Goal: Information Seeking & Learning: Learn about a topic

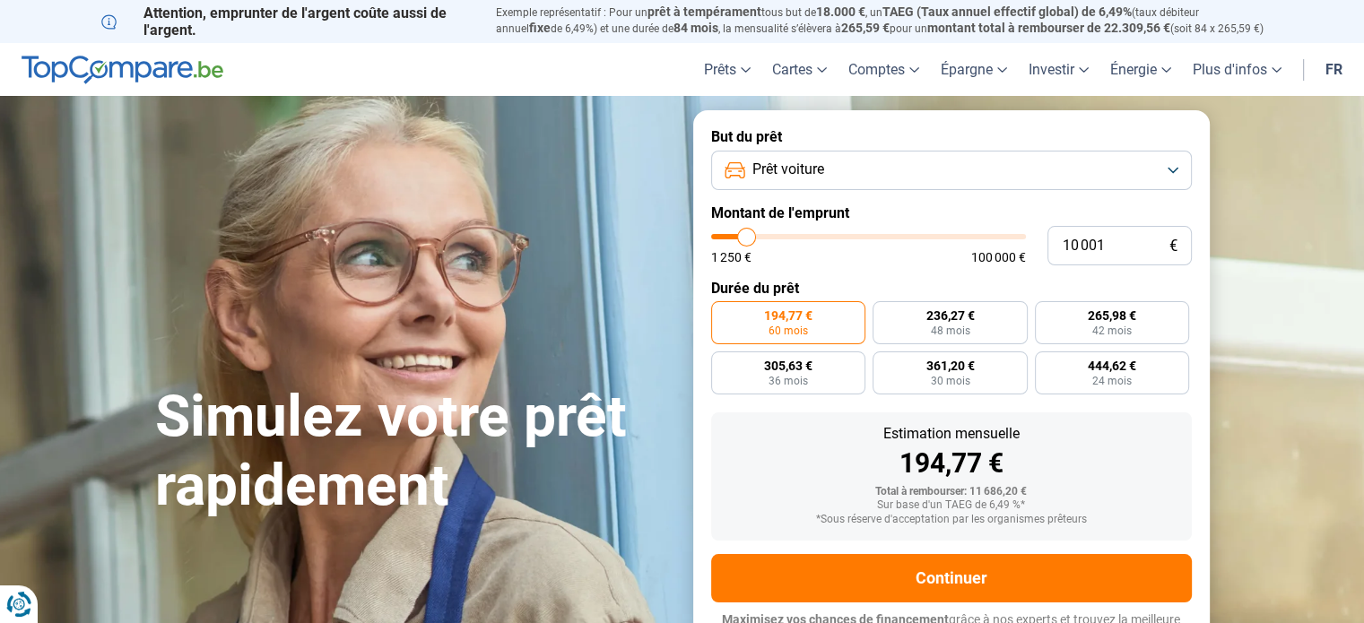
type input "8 250"
type input "8250"
type input "8 500"
type input "8500"
type input "8 750"
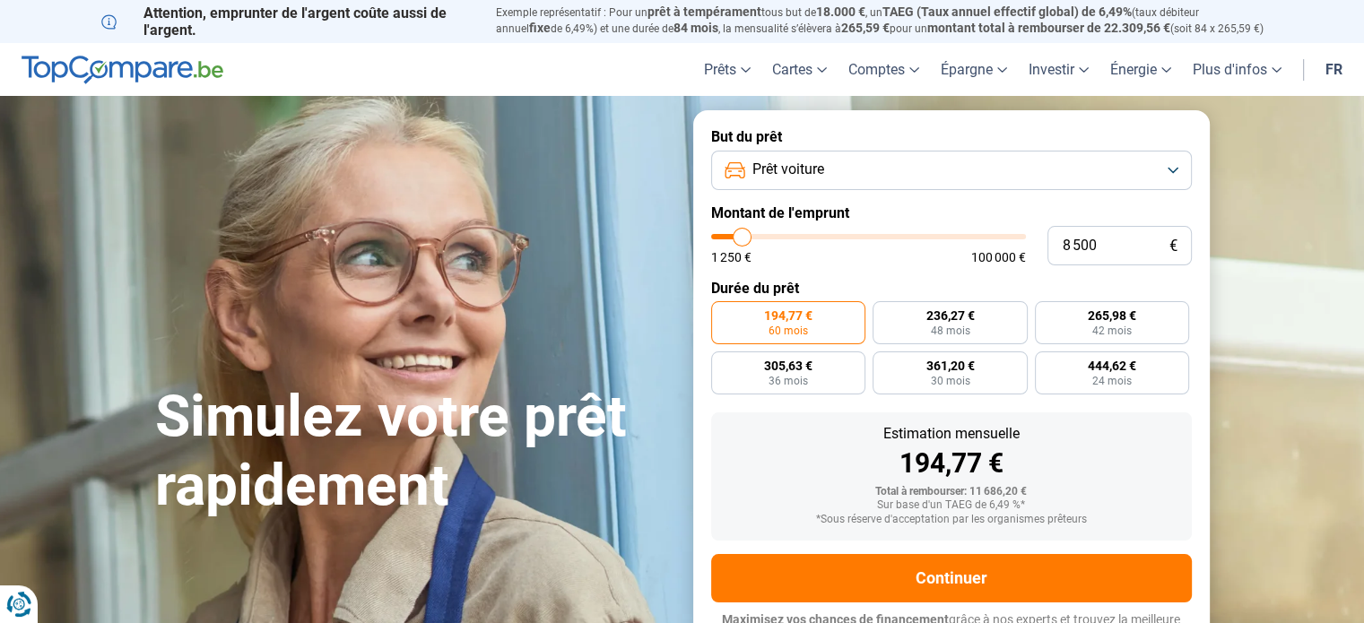
type input "8750"
type input "9 000"
type input "9000"
type input "9 250"
type input "9250"
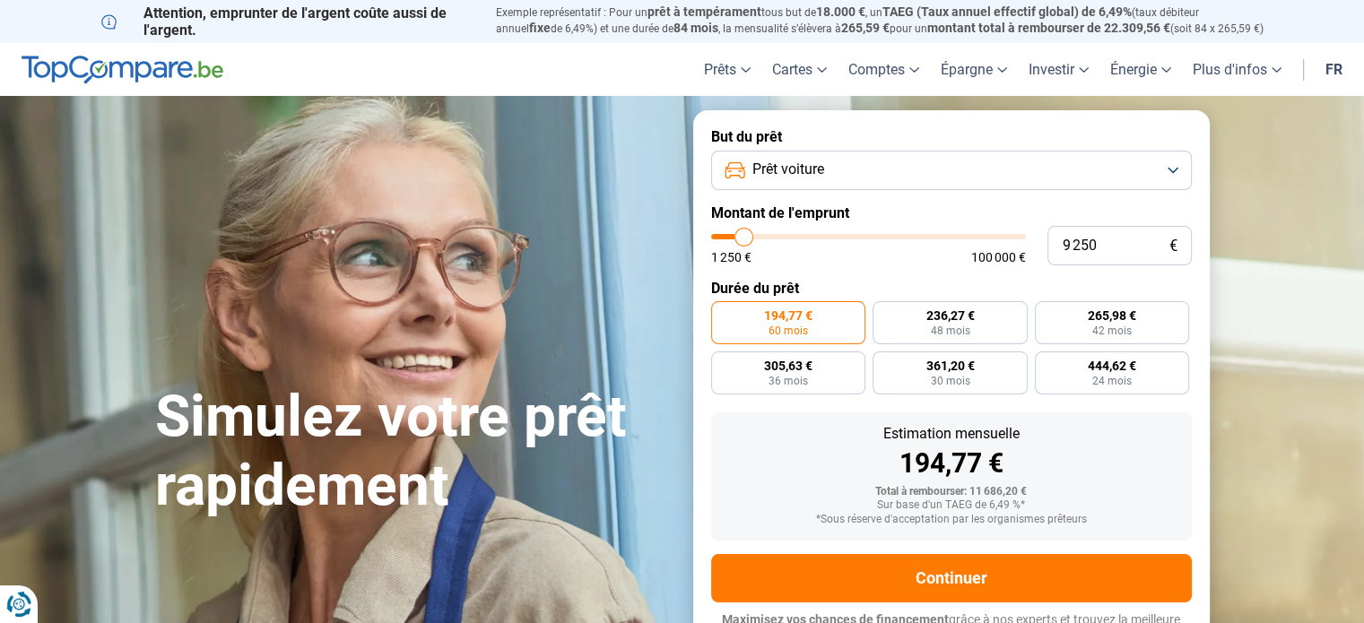
type input "9 750"
type input "9750"
type input "10 000"
type input "10000"
type input "10 250"
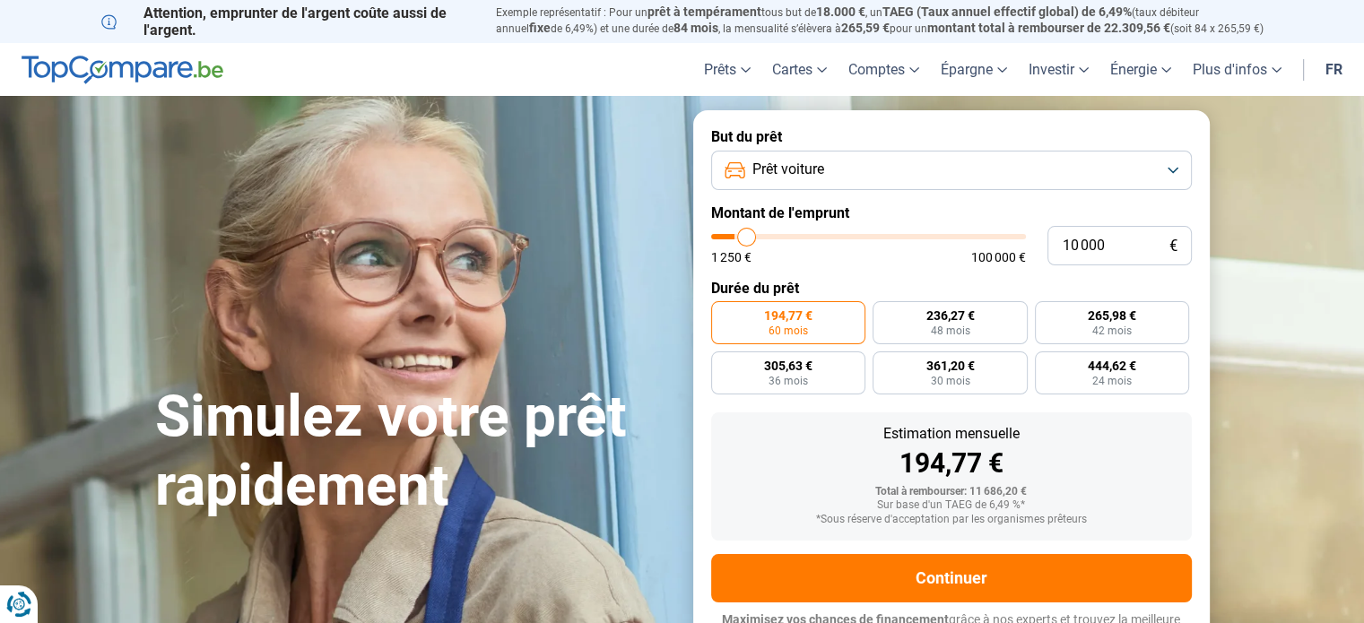
type input "10250"
type input "10 500"
type input "10500"
type input "10 750"
type input "10750"
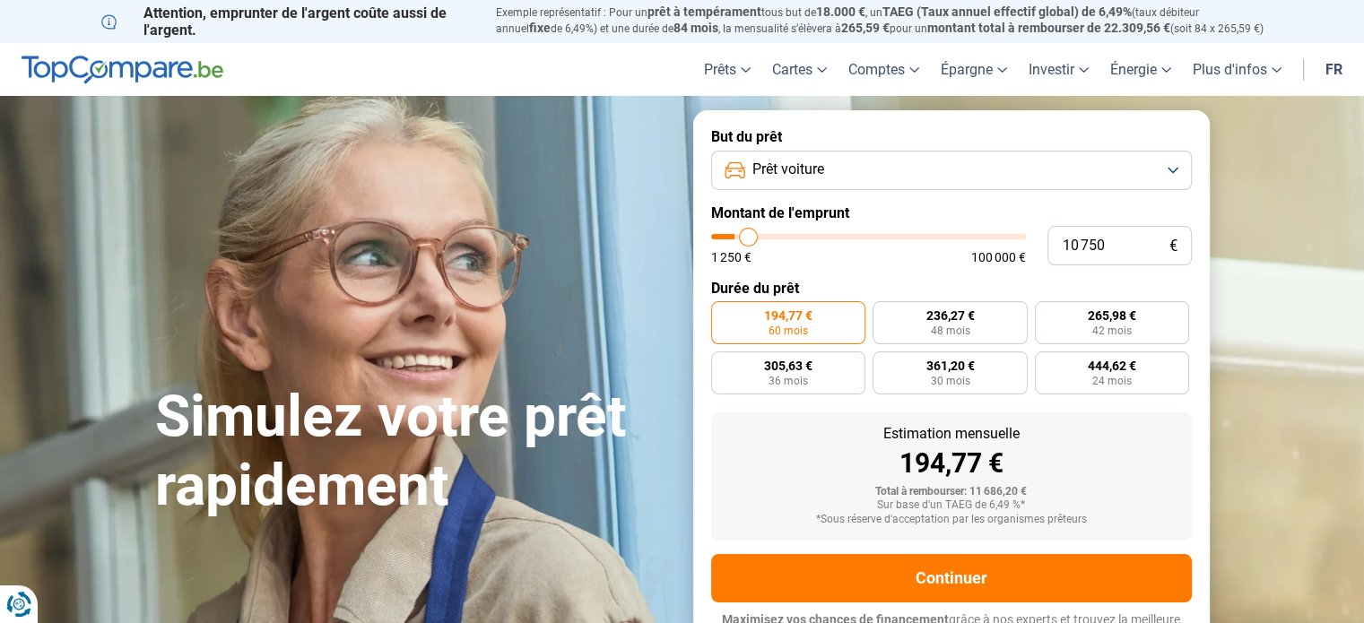
type input "11 000"
type input "11000"
type input "11 250"
type input "11250"
type input "11 500"
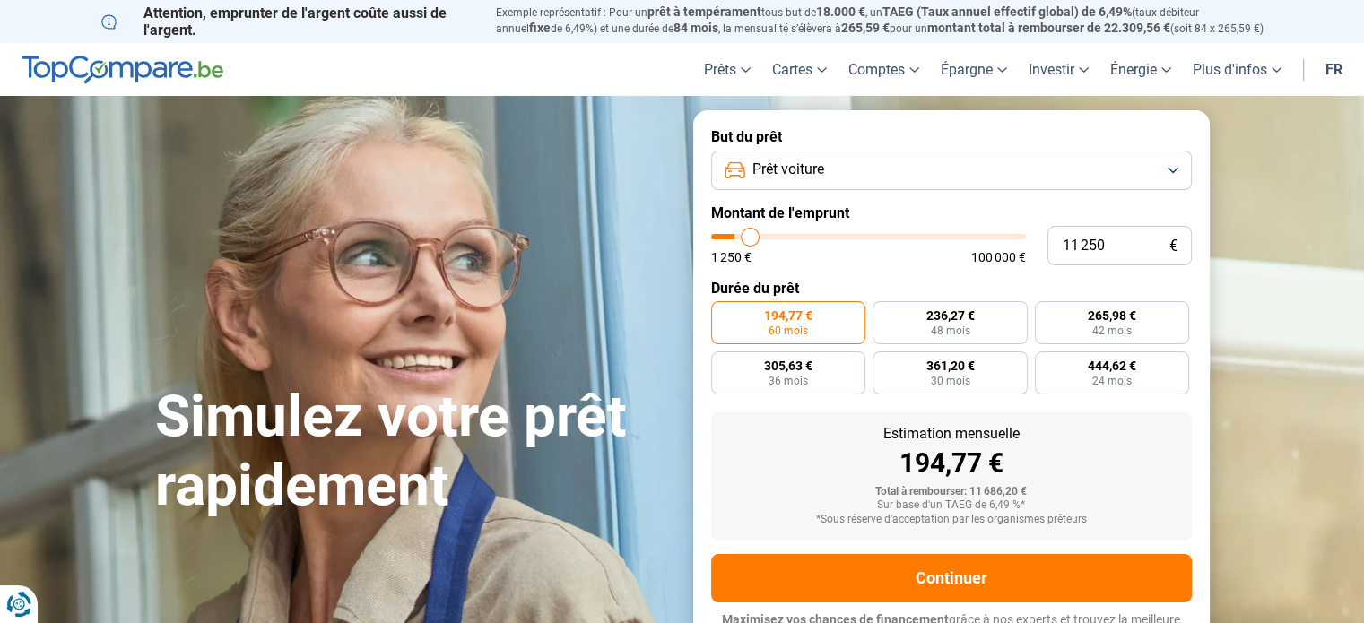
type input "11500"
type input "11 750"
type input "11750"
type input "12 000"
type input "12000"
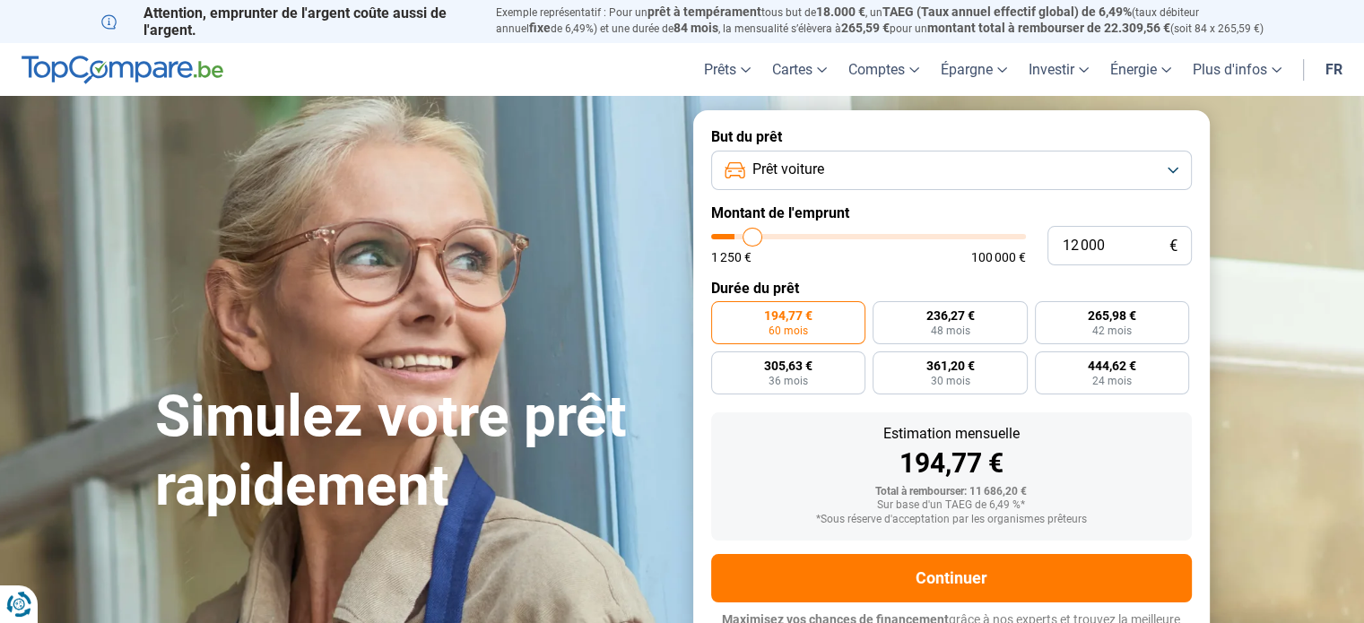
type input "12 250"
type input "12250"
type input "12 500"
type input "12500"
type input "12 750"
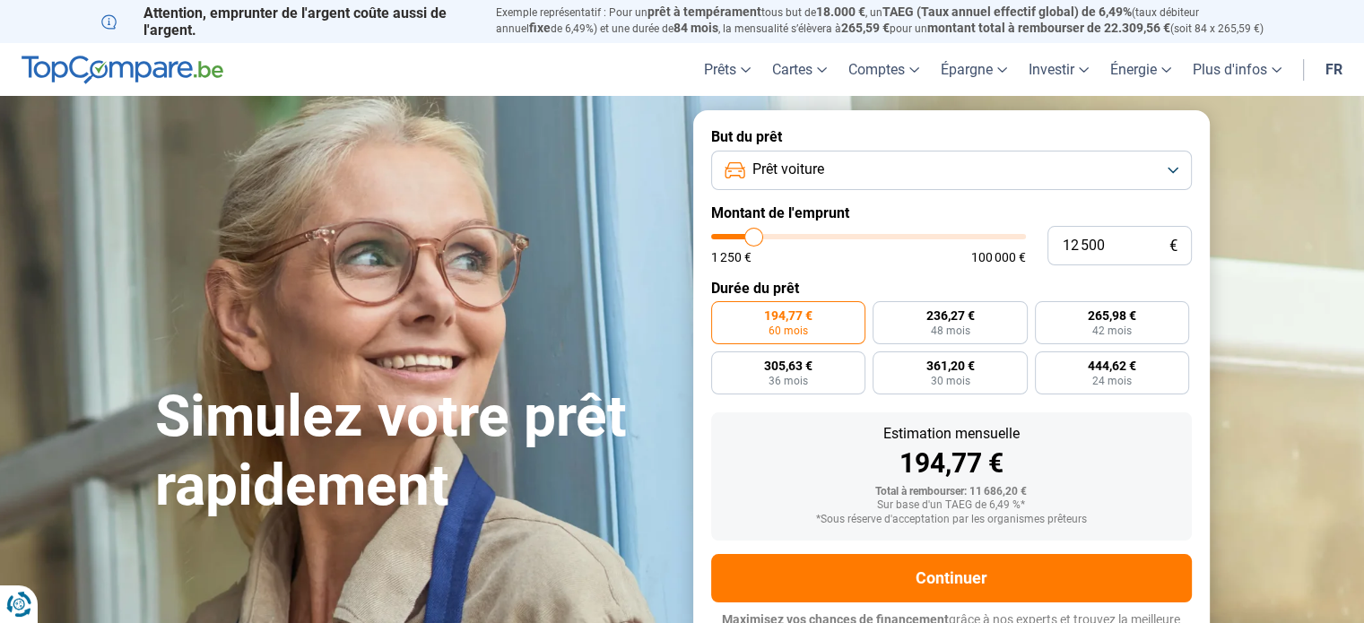
type input "12750"
type input "13 000"
type input "13000"
type input "13 500"
type input "13500"
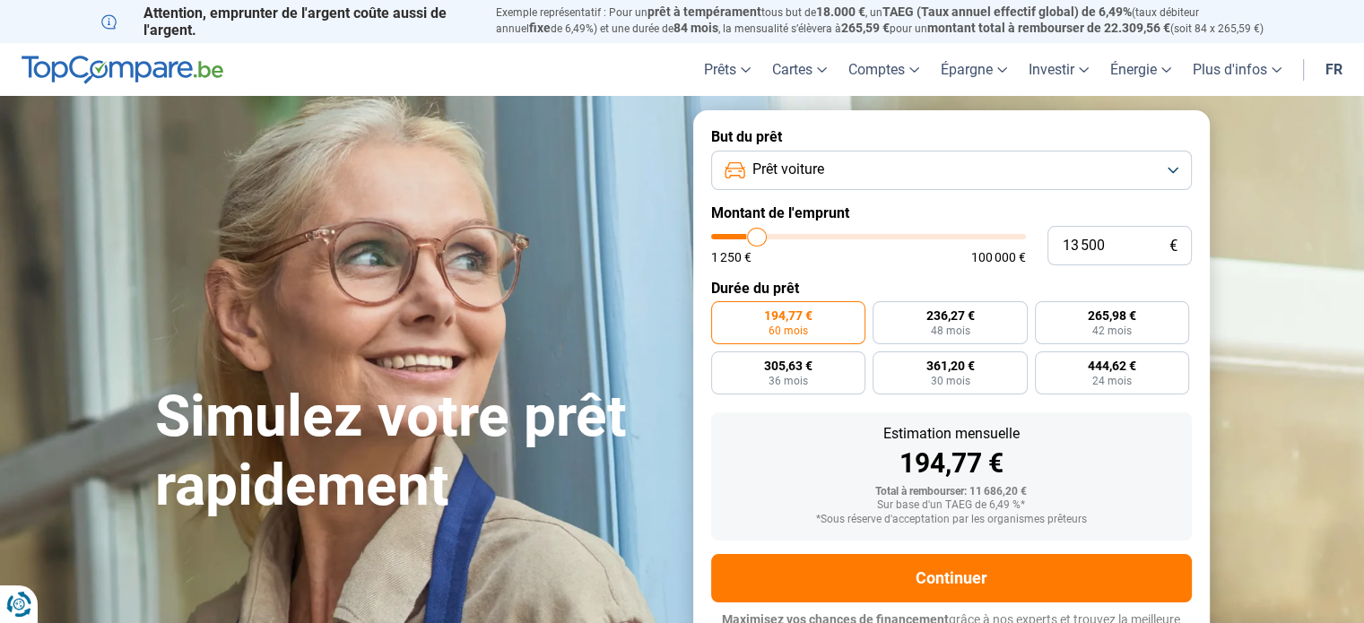
type input "16 250"
type input "16250"
type input "17 500"
type input "17500"
type input "18 250"
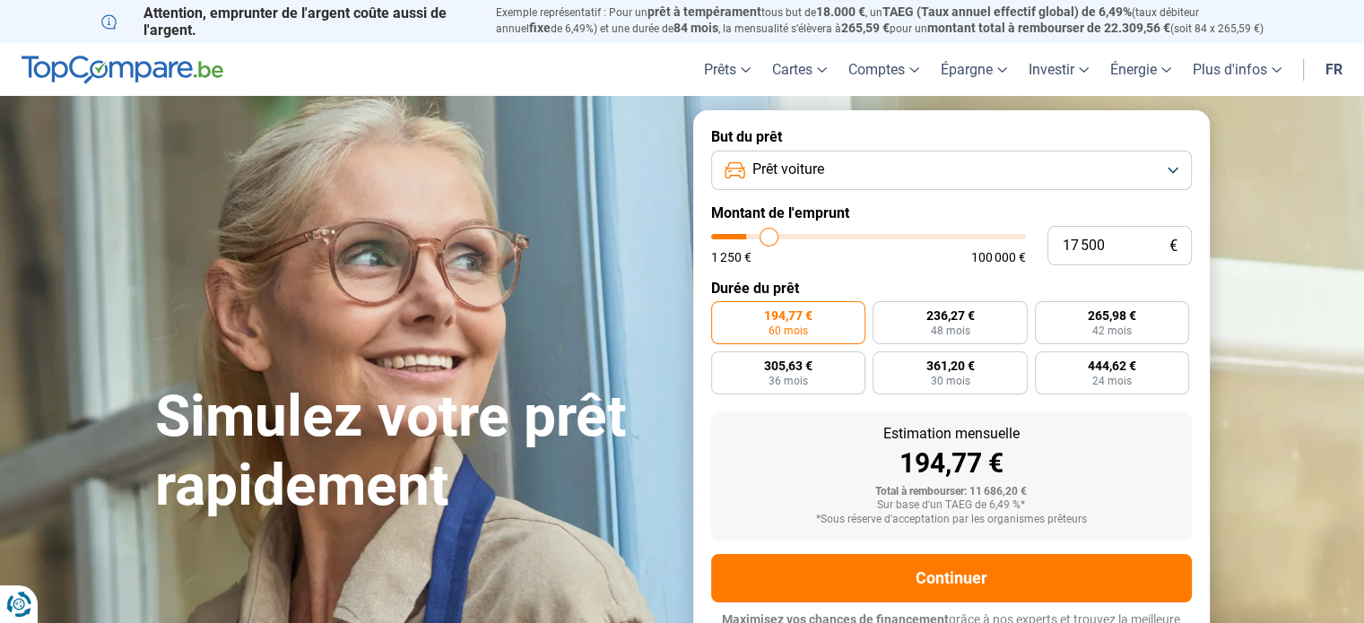
type input "18250"
type input "18 750"
type input "18750"
type input "19 500"
type input "19500"
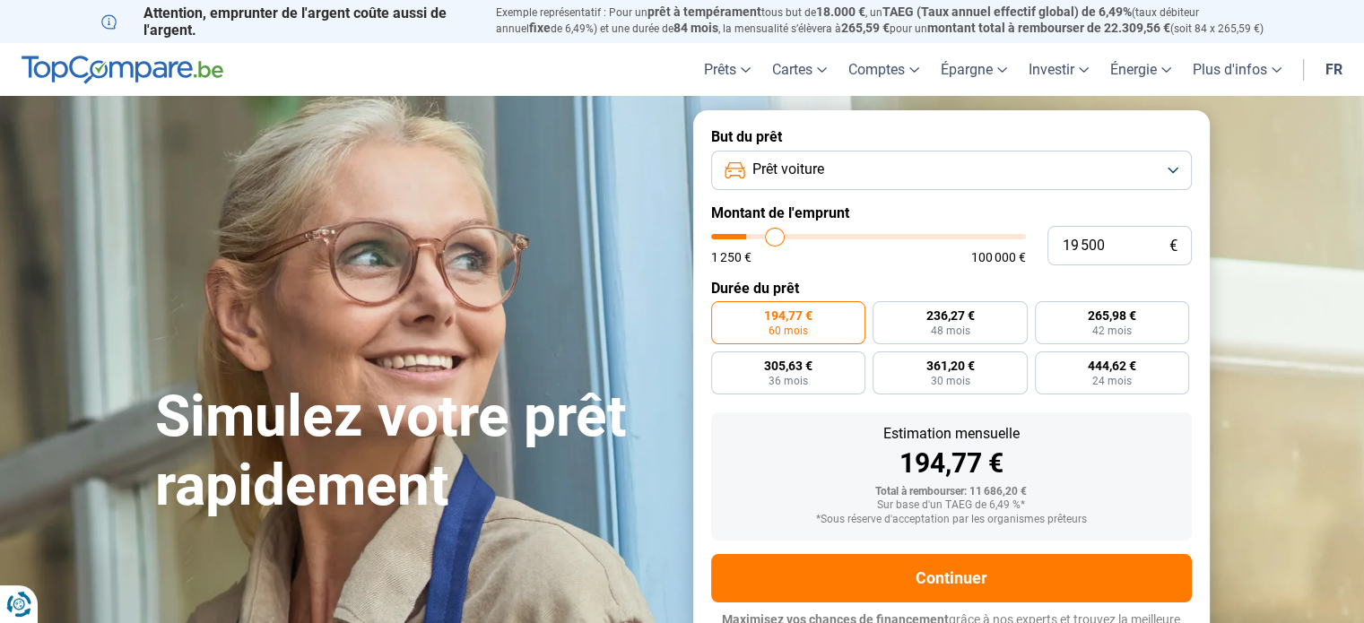
type input "20 250"
type input "20250"
type input "20 750"
type input "20750"
type input "21 000"
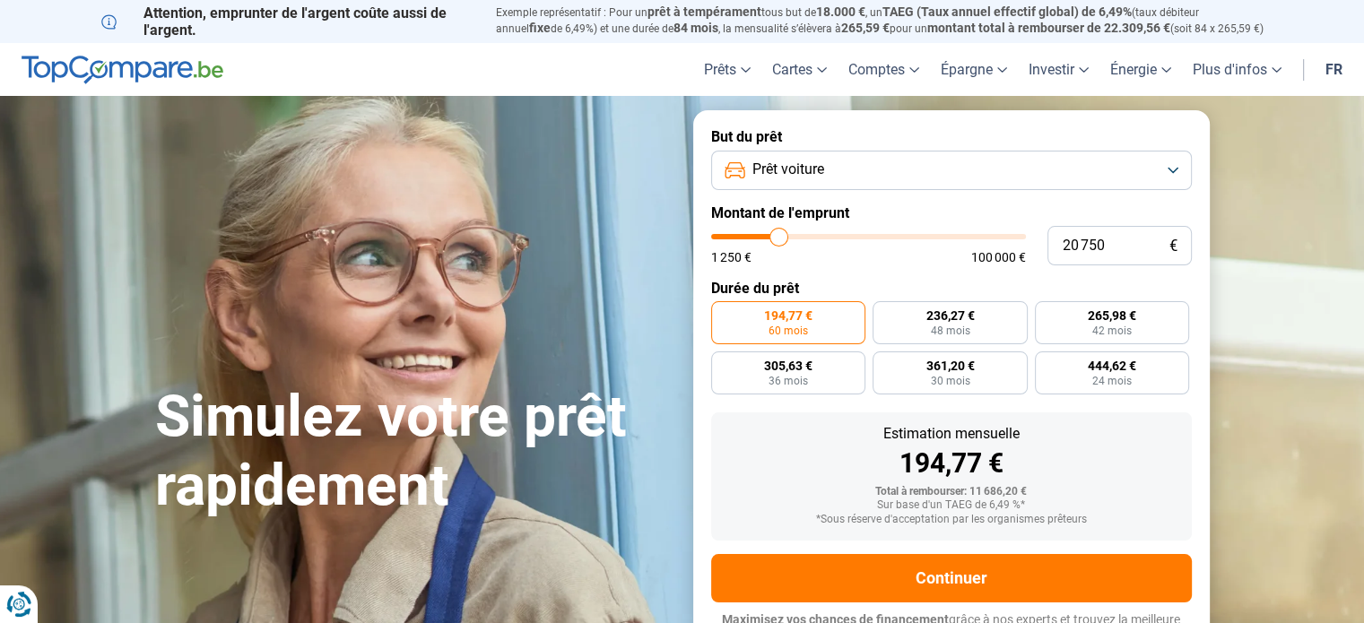
type input "21000"
type input "21 250"
type input "21250"
type input "21 500"
type input "21500"
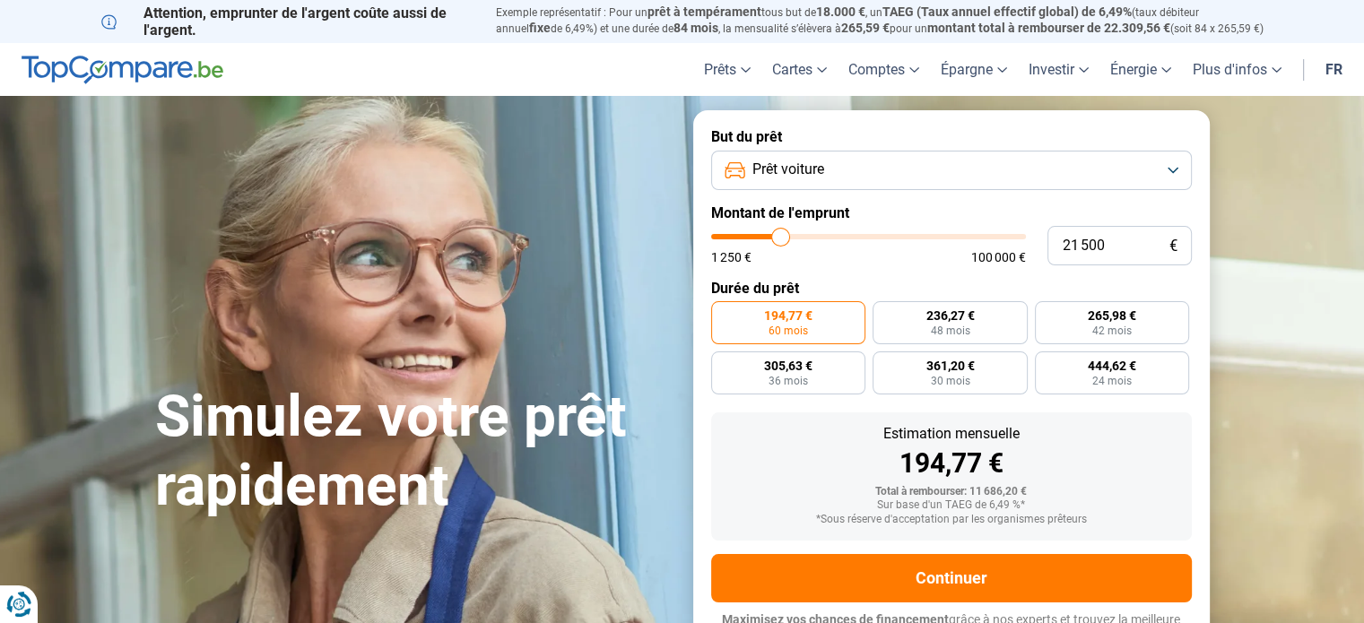
type input "21 750"
type input "21750"
type input "22 250"
type input "22250"
type input "22 500"
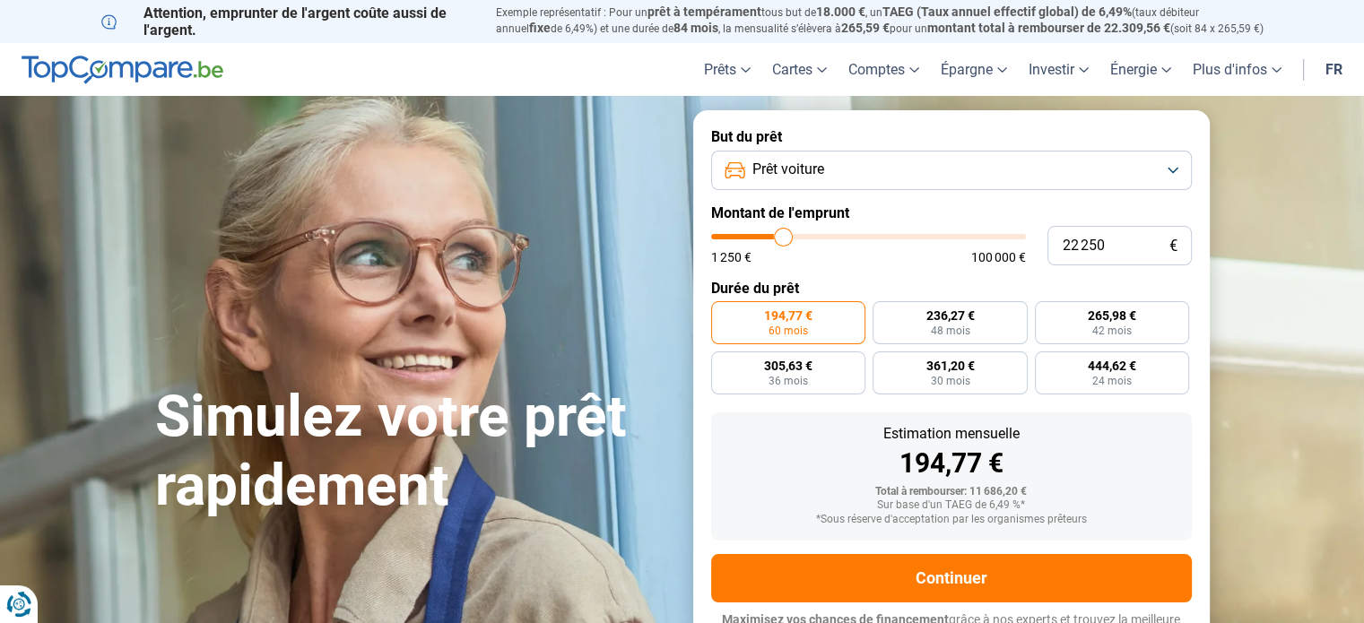
type input "22500"
type input "23 000"
type input "23000"
type input "23 500"
type input "23500"
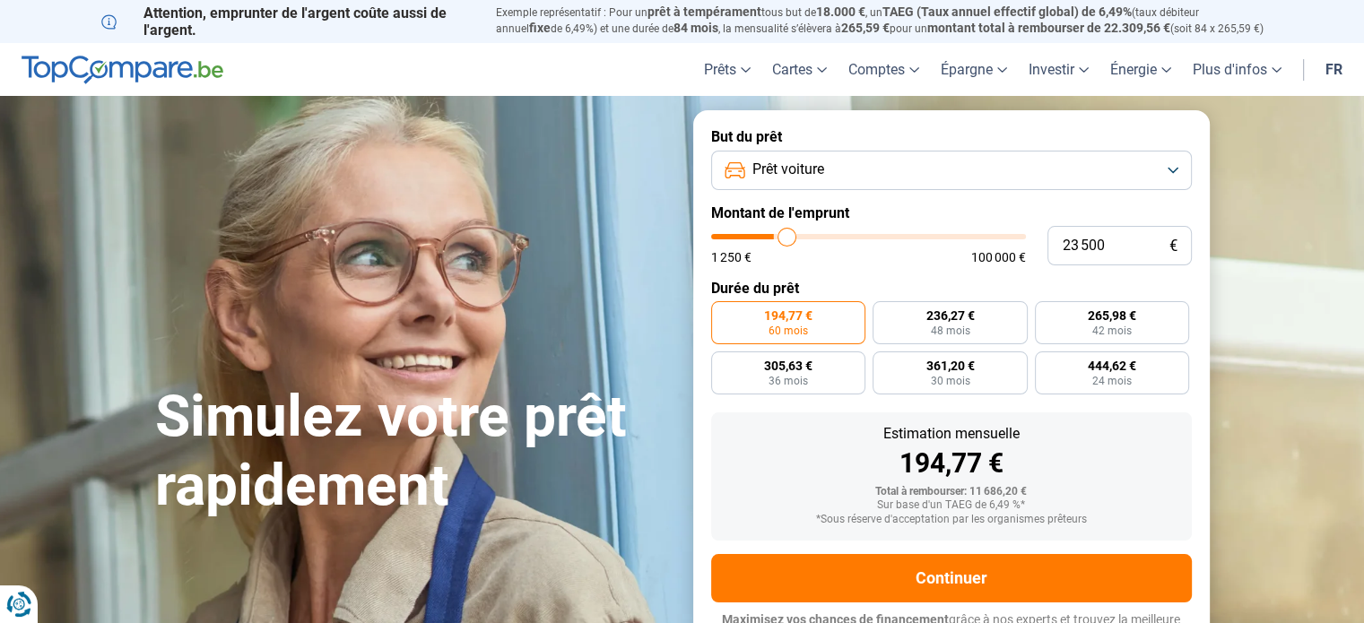
type input "24 000"
type input "24000"
type input "24 250"
type input "24250"
type input "24 500"
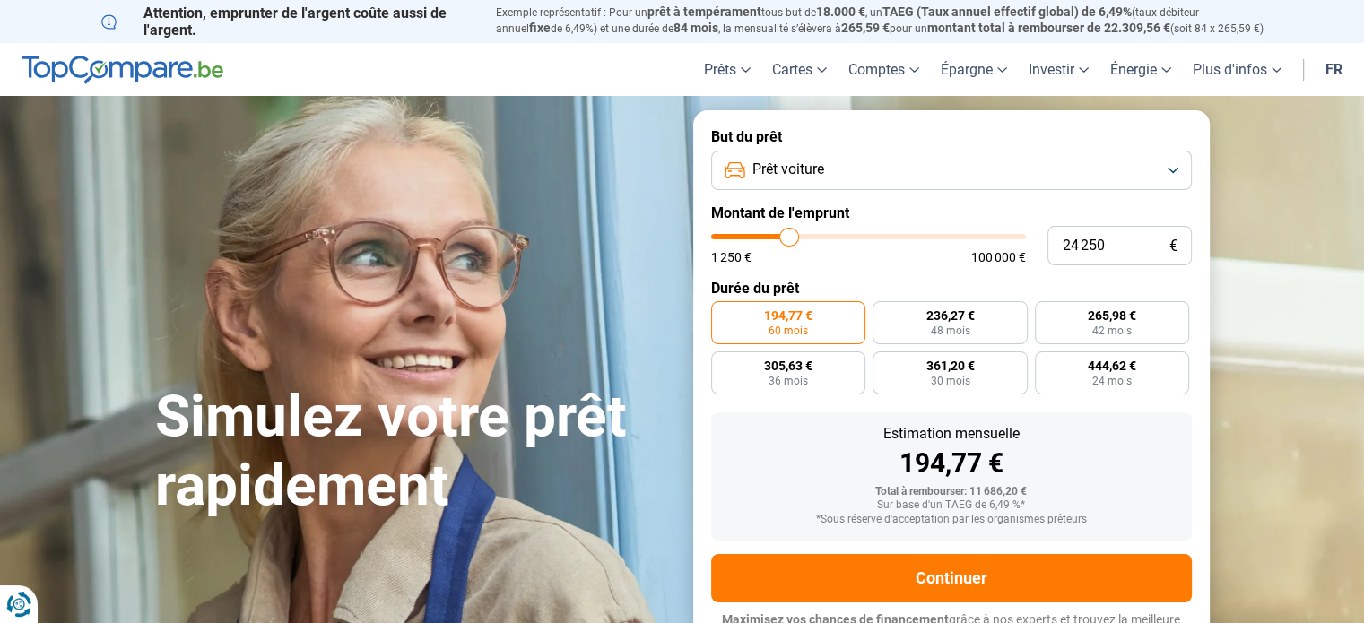
type input "24500"
type input "24 750"
type input "24750"
type input "24 500"
type input "24500"
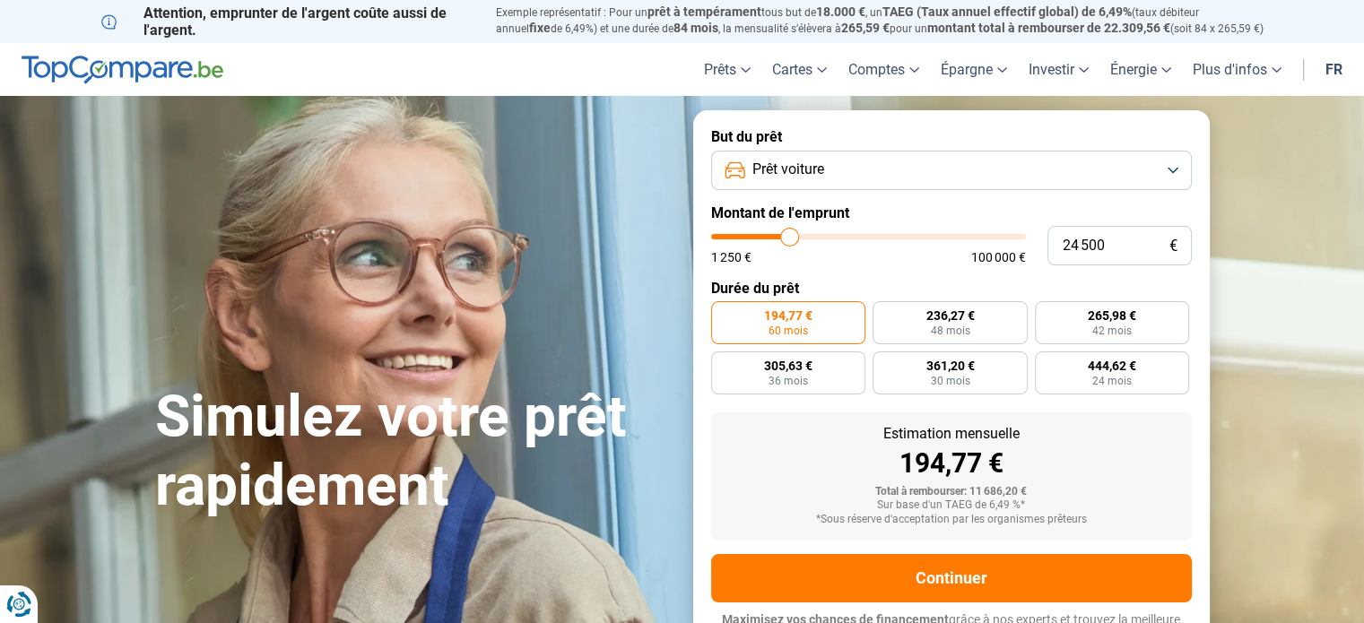
type input "24 250"
type input "24250"
type input "24 000"
type input "24000"
type input "23 750"
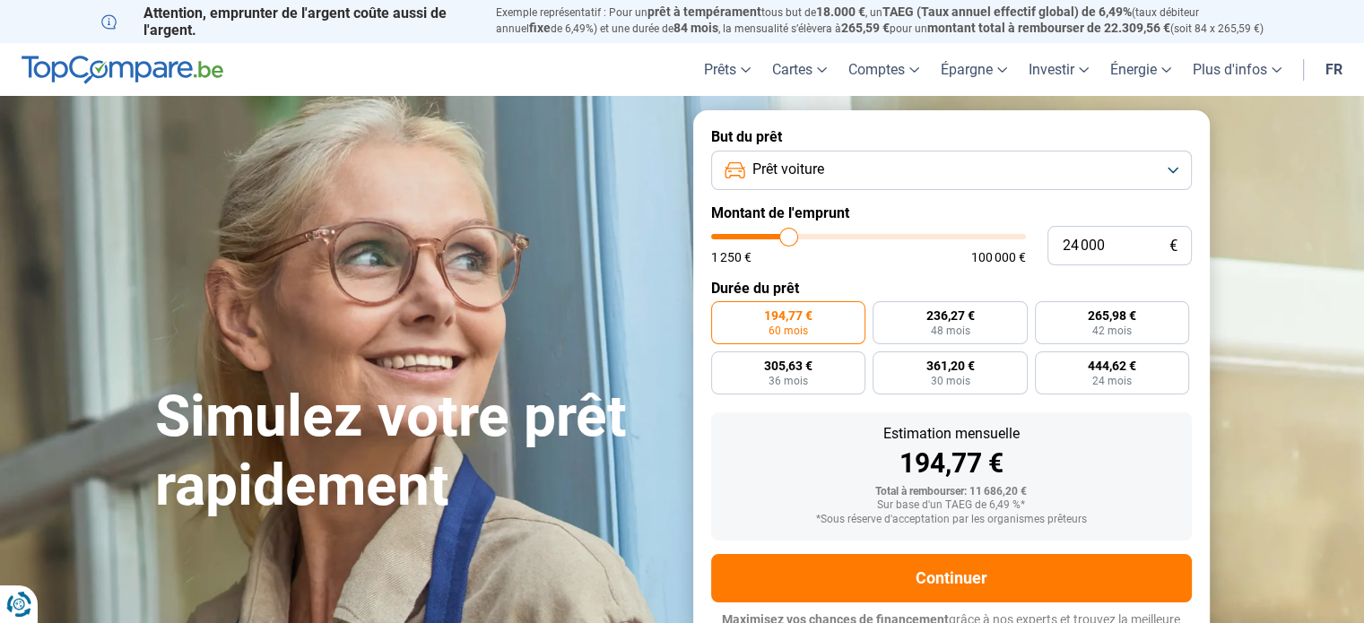
type input "23750"
type input "23 500"
type input "23500"
type input "23 250"
type input "23250"
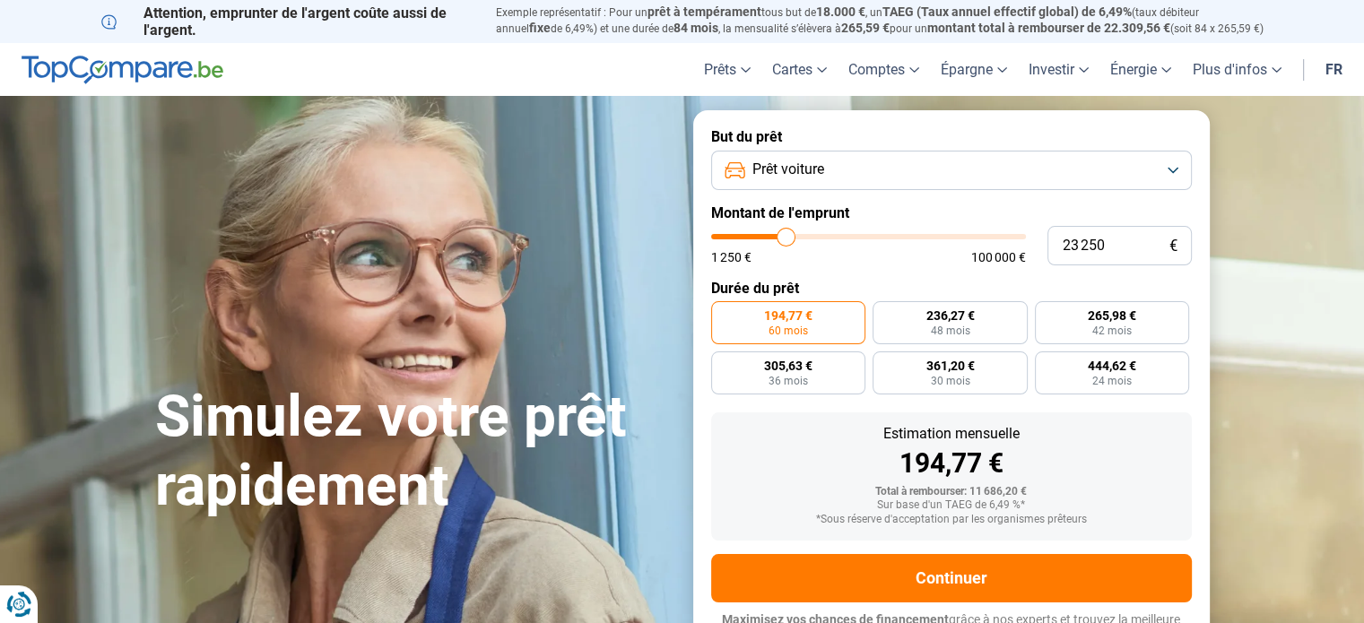
type input "23 000"
type input "23000"
type input "22 750"
type input "22750"
type input "22 500"
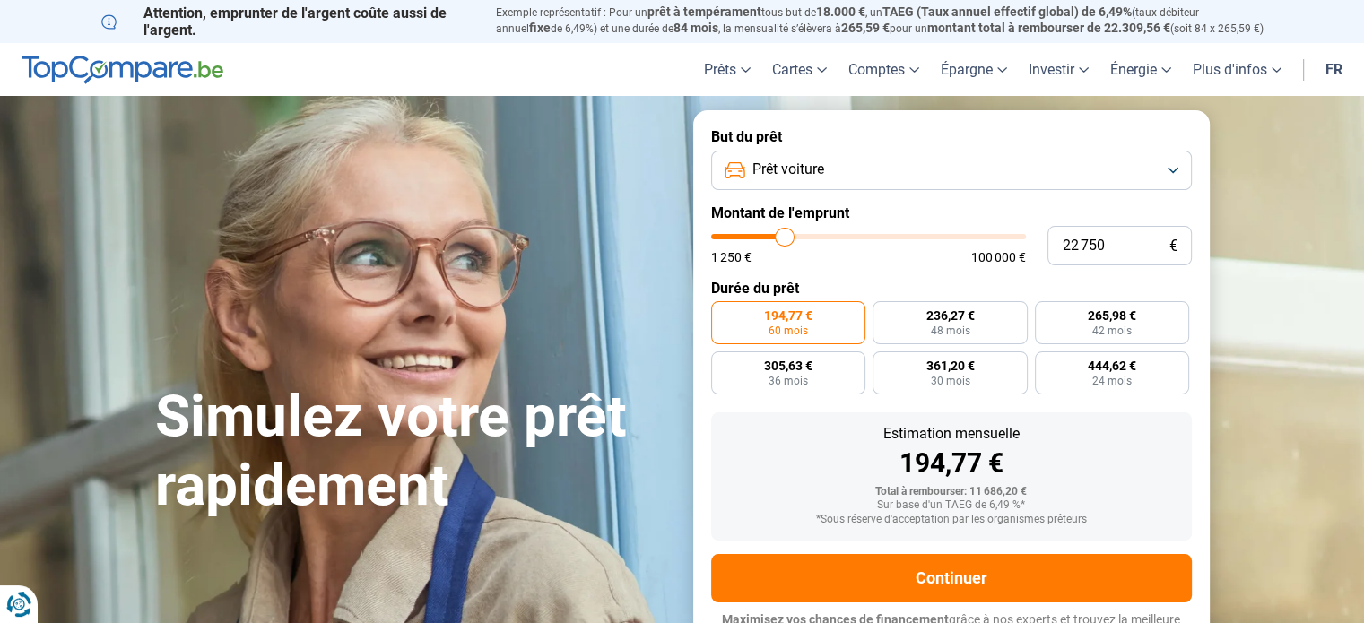
type input "22500"
type input "22 250"
type input "22250"
type input "22 000"
type input "22000"
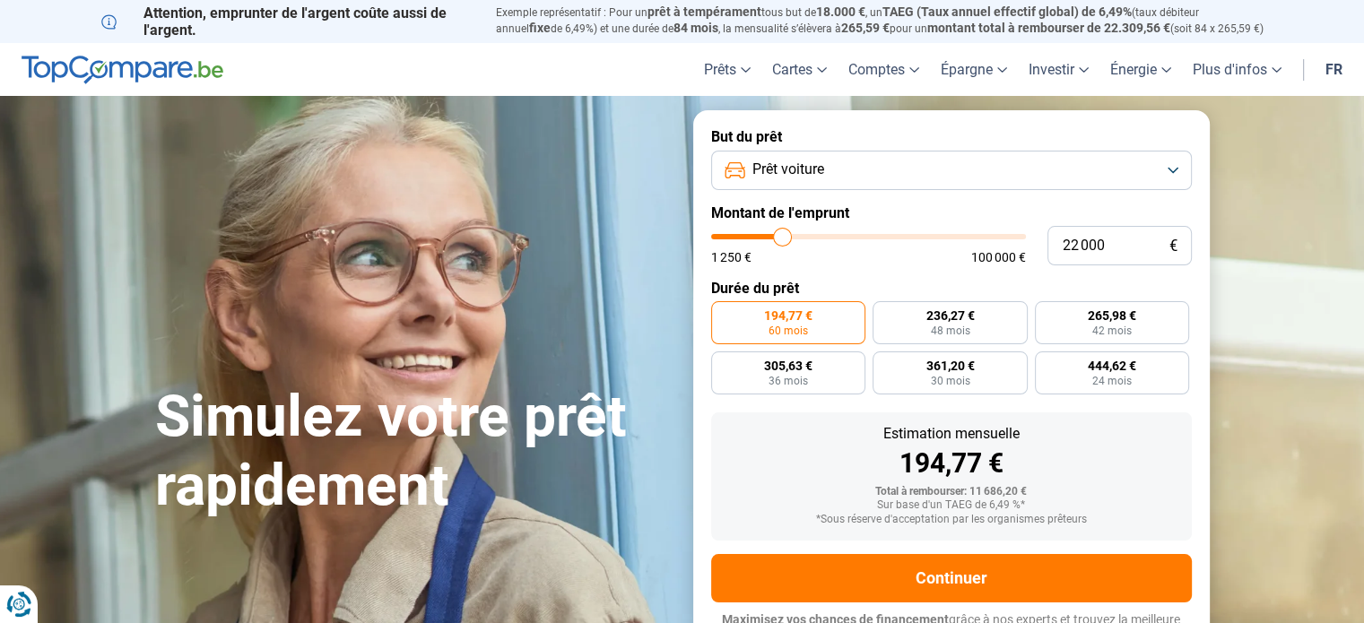
type input "21 750"
type input "21750"
type input "21 500"
type input "21500"
type input "21 250"
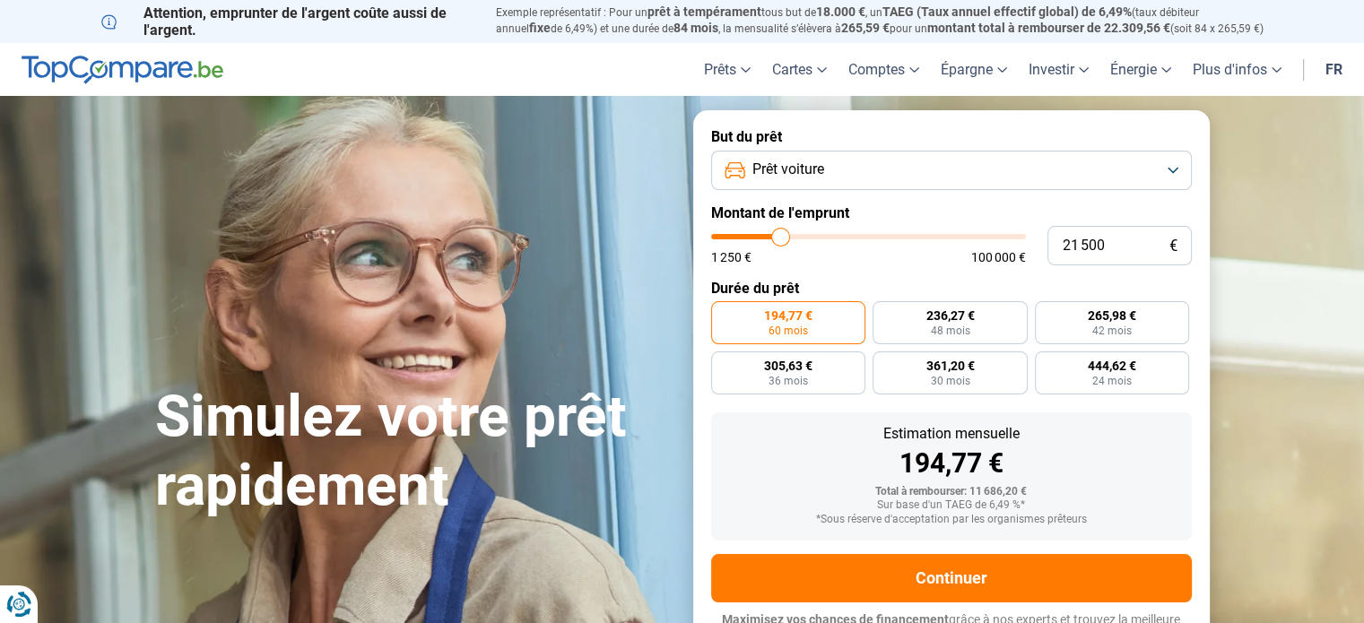
type input "21250"
type input "21 000"
type input "21000"
type input "20 750"
type input "20750"
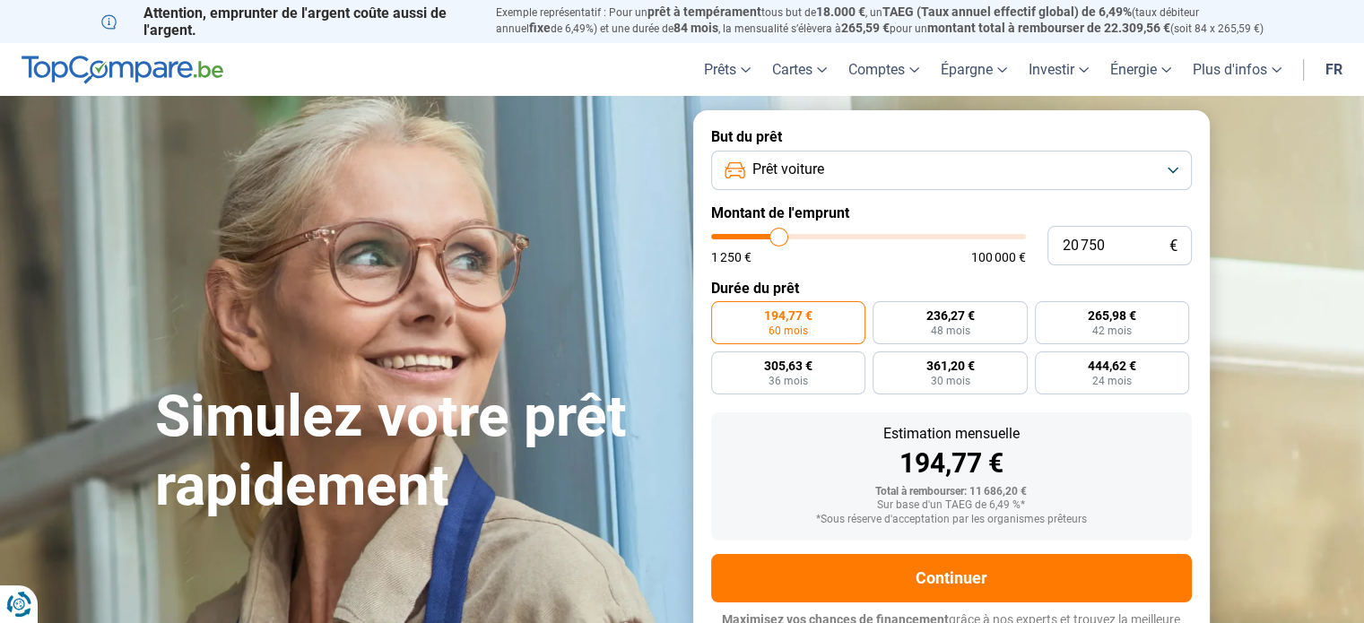
type input "20 500"
type input "20500"
type input "20 250"
type input "20250"
type input "20 000"
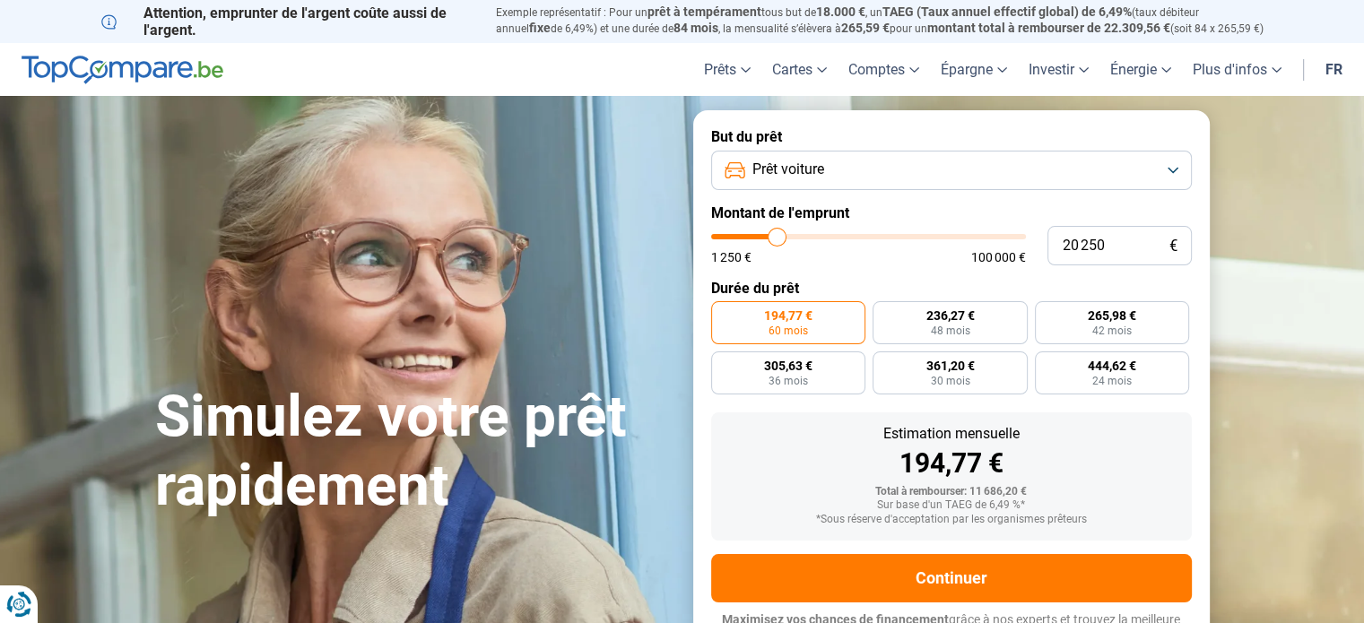
type input "20000"
type input "19 750"
type input "19750"
type input "19 500"
type input "19500"
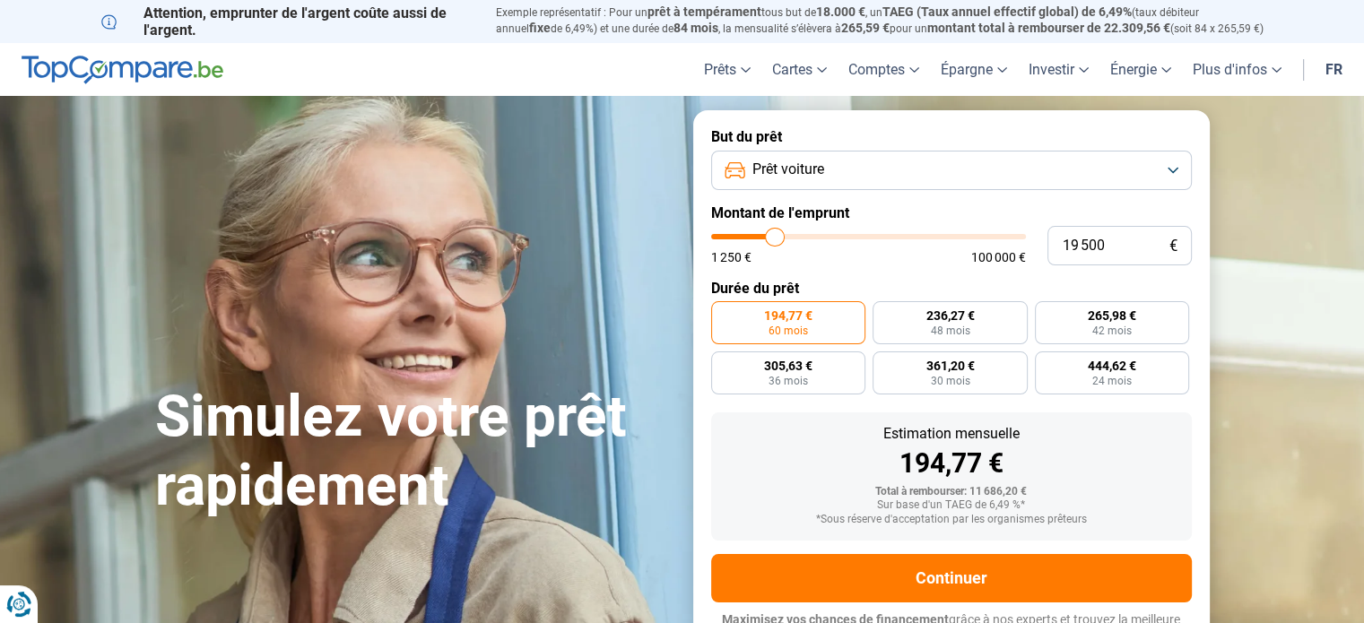
type input "19 250"
type input "19250"
type input "19 000"
type input "19000"
type input "18 750"
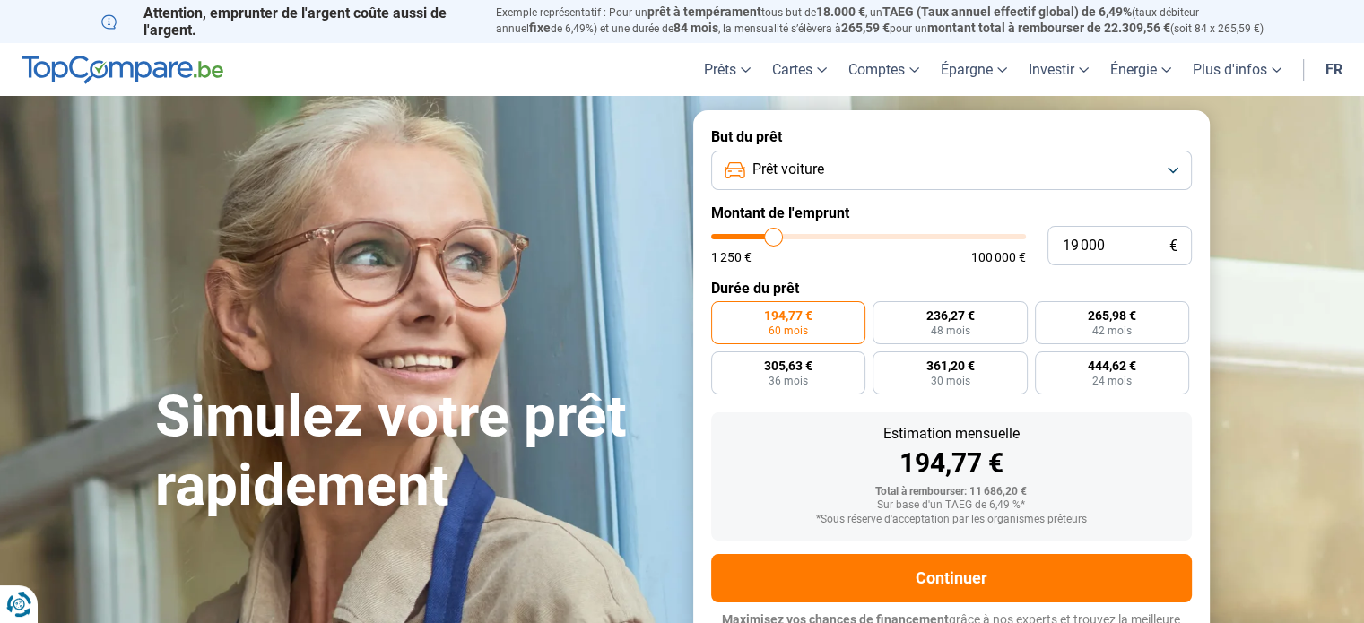
type input "18750"
type input "18 500"
type input "18500"
type input "18 250"
type input "18250"
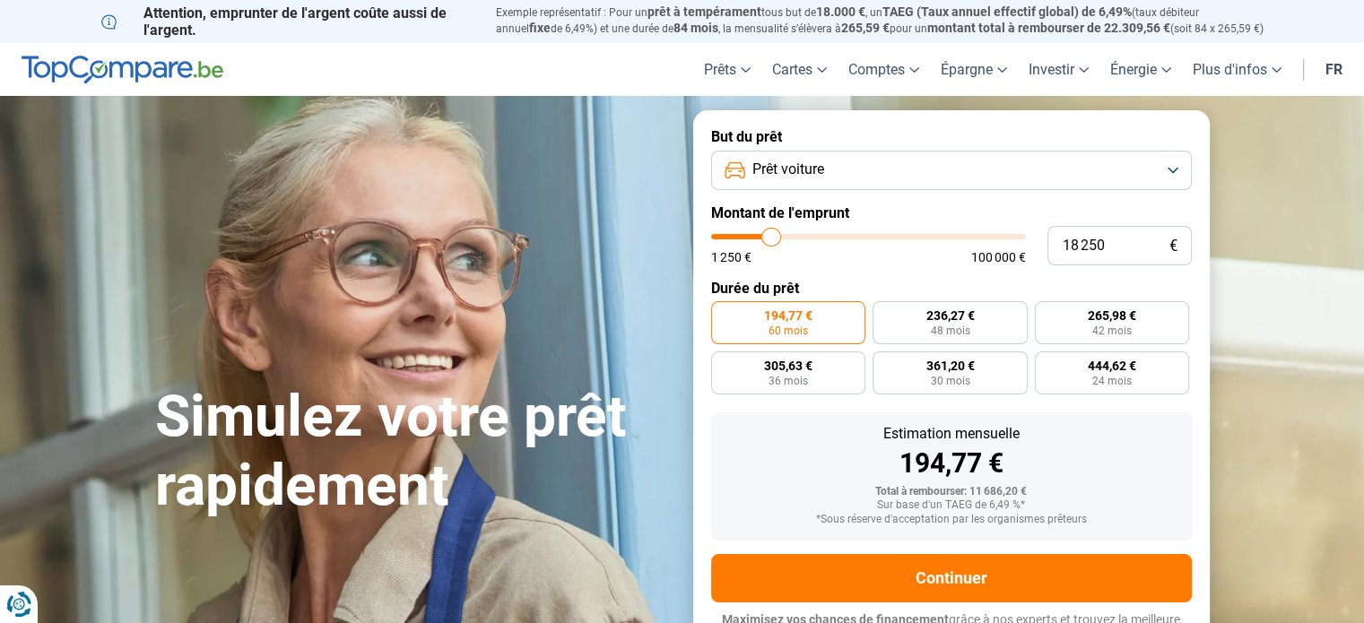
type input "18 000"
drag, startPoint x: 741, startPoint y: 240, endPoint x: 771, endPoint y: 241, distance: 29.7
type input "18000"
click at [771, 240] on input "range" at bounding box center [868, 236] width 315 height 5
radio input "false"
